Goal: Find specific page/section: Find specific page/section

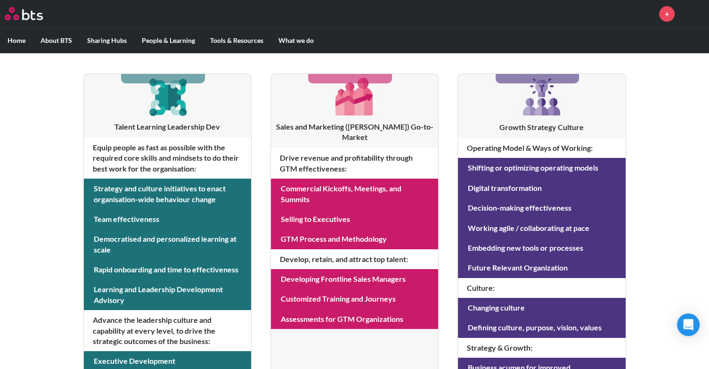
scroll to position [166, 0]
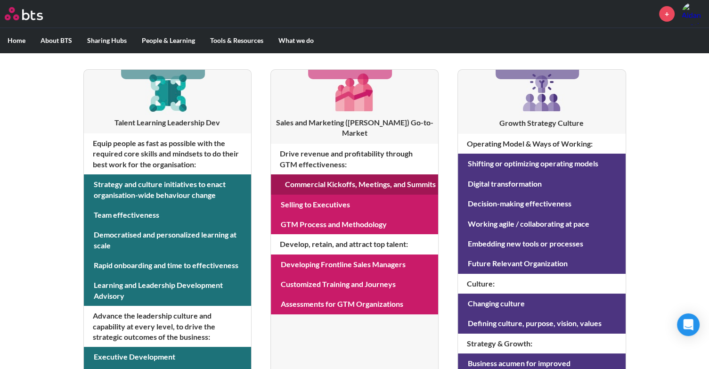
click at [359, 175] on link at bounding box center [354, 184] width 167 height 20
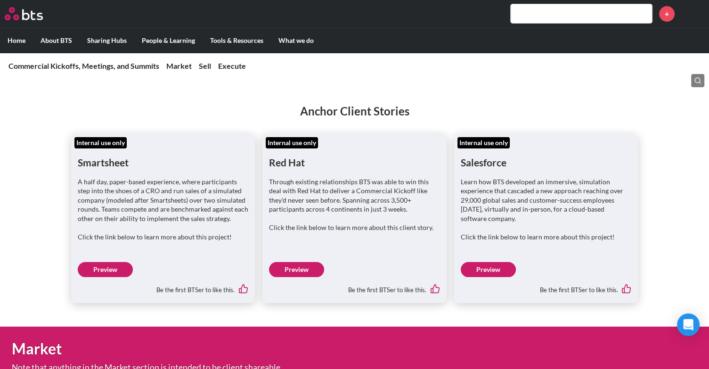
scroll to position [163, 0]
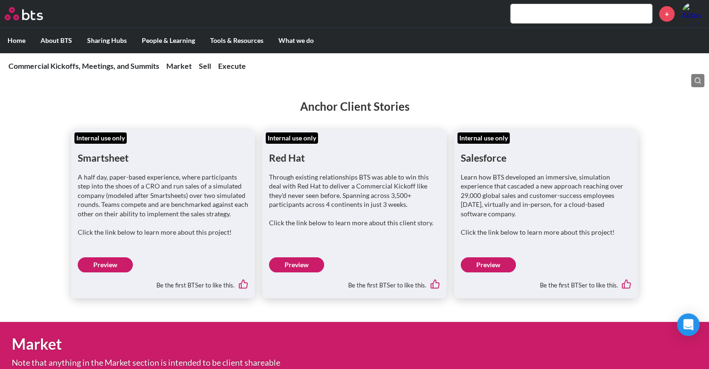
click at [296, 269] on link "Preview" at bounding box center [296, 264] width 55 height 15
